Goal: Task Accomplishment & Management: Manage account settings

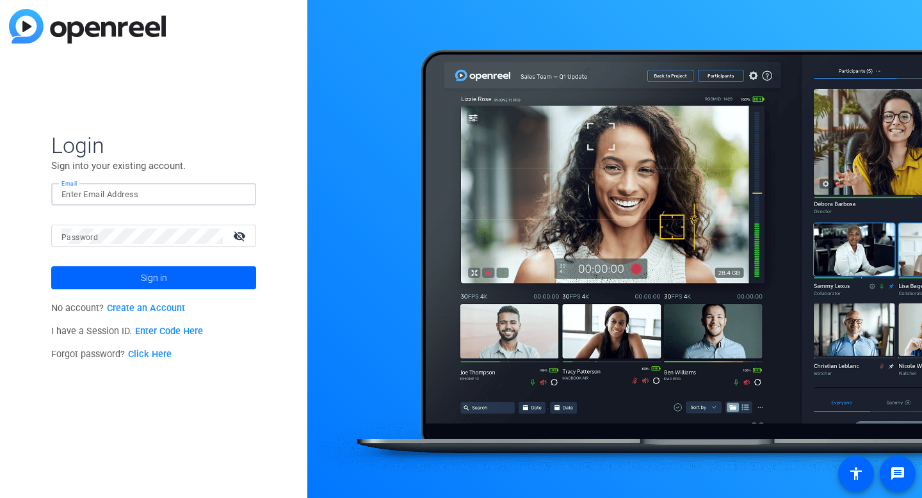
click at [104, 195] on input "Email" at bounding box center [153, 194] width 184 height 15
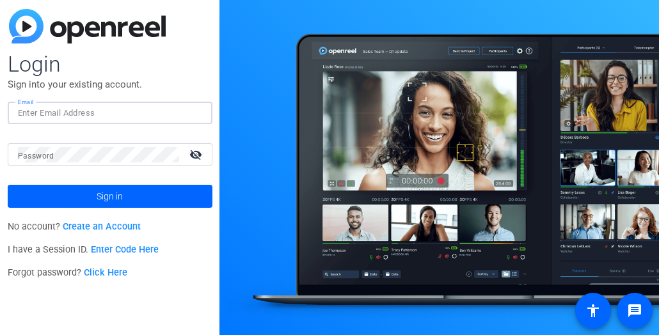
paste input "jonathan_d_Williams@newyorklife.com"
click at [33, 156] on mat-label "Password" at bounding box center [36, 156] width 36 height 9
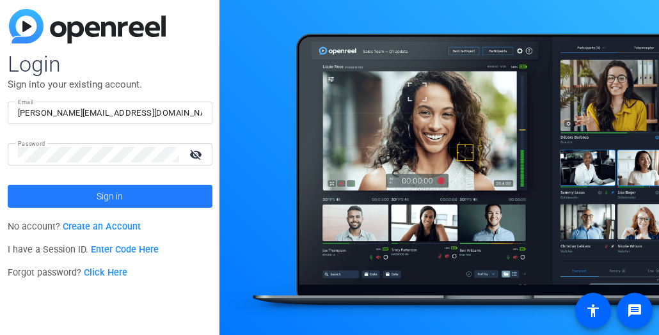
click at [106, 204] on span "Sign in" at bounding box center [110, 197] width 26 height 32
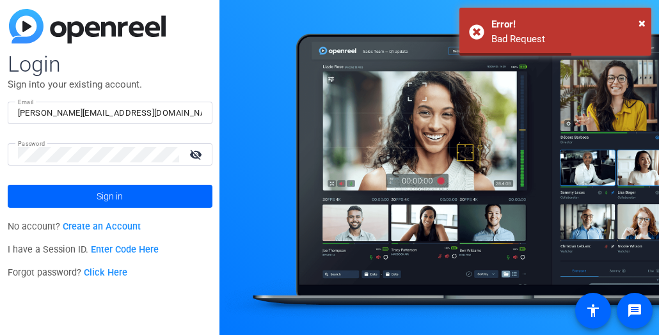
click at [13, 108] on div "Email jonathan_d_Williams@newyorklife.com" at bounding box center [110, 113] width 205 height 22
click at [19, 116] on input "jonathan_d_Williams@newyorklife.com" at bounding box center [110, 113] width 184 height 15
type input "jonathan_d_Williams@newyorklife.com"
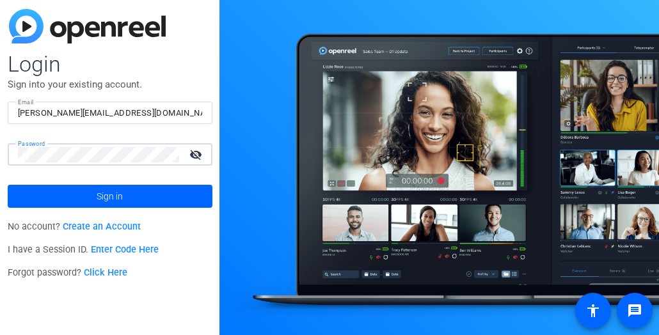
click at [0, 164] on html "Accessibility Screen-Reader Guide, Feedback, and Issue Reporting | New window L…" at bounding box center [329, 167] width 659 height 335
click at [197, 156] on mat-icon "visibility_off" at bounding box center [197, 154] width 31 height 19
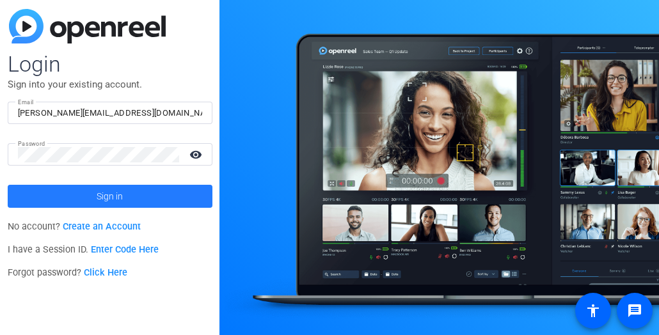
click at [100, 198] on span "Sign in" at bounding box center [110, 197] width 26 height 32
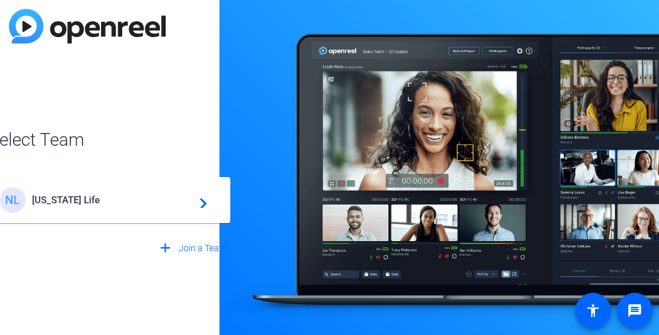
click at [57, 197] on span "New York Life" at bounding box center [112, 201] width 160 height 12
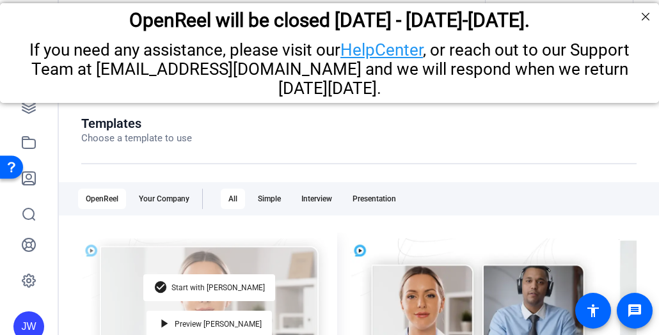
scroll to position [33, 0]
